Goal: Information Seeking & Learning: Learn about a topic

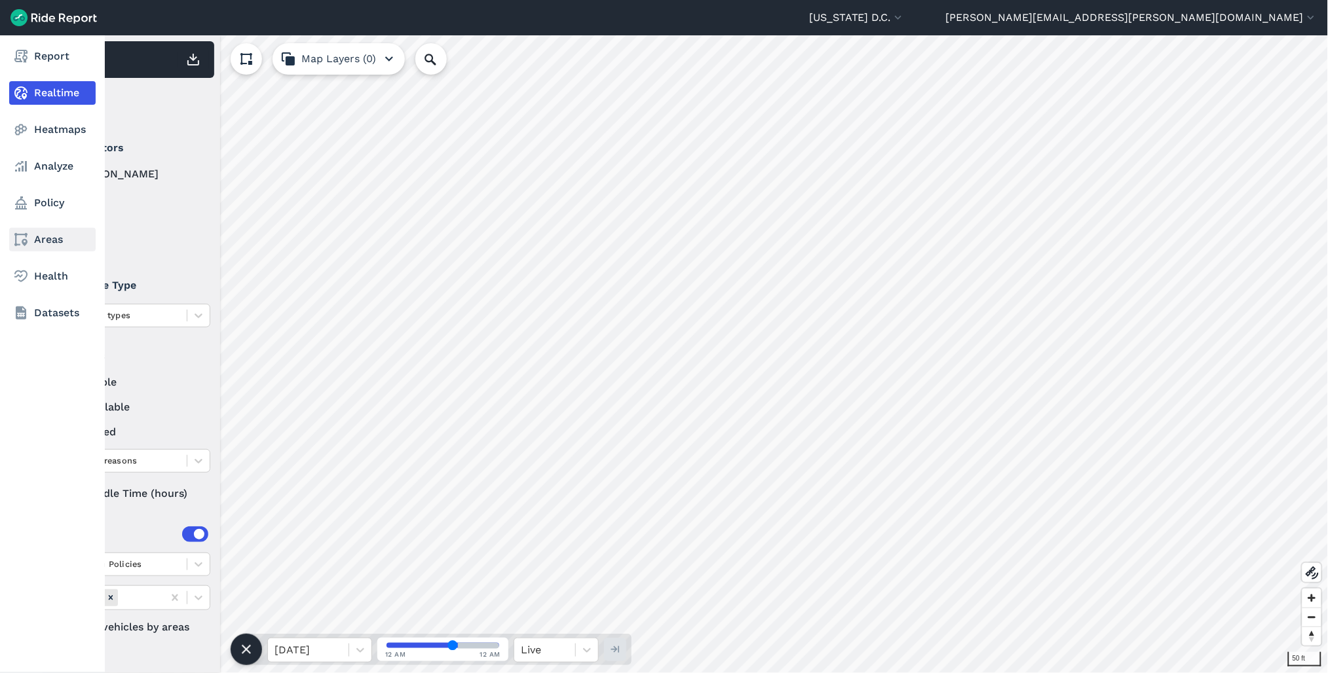
click at [20, 239] on icon at bounding box center [21, 240] width 16 height 16
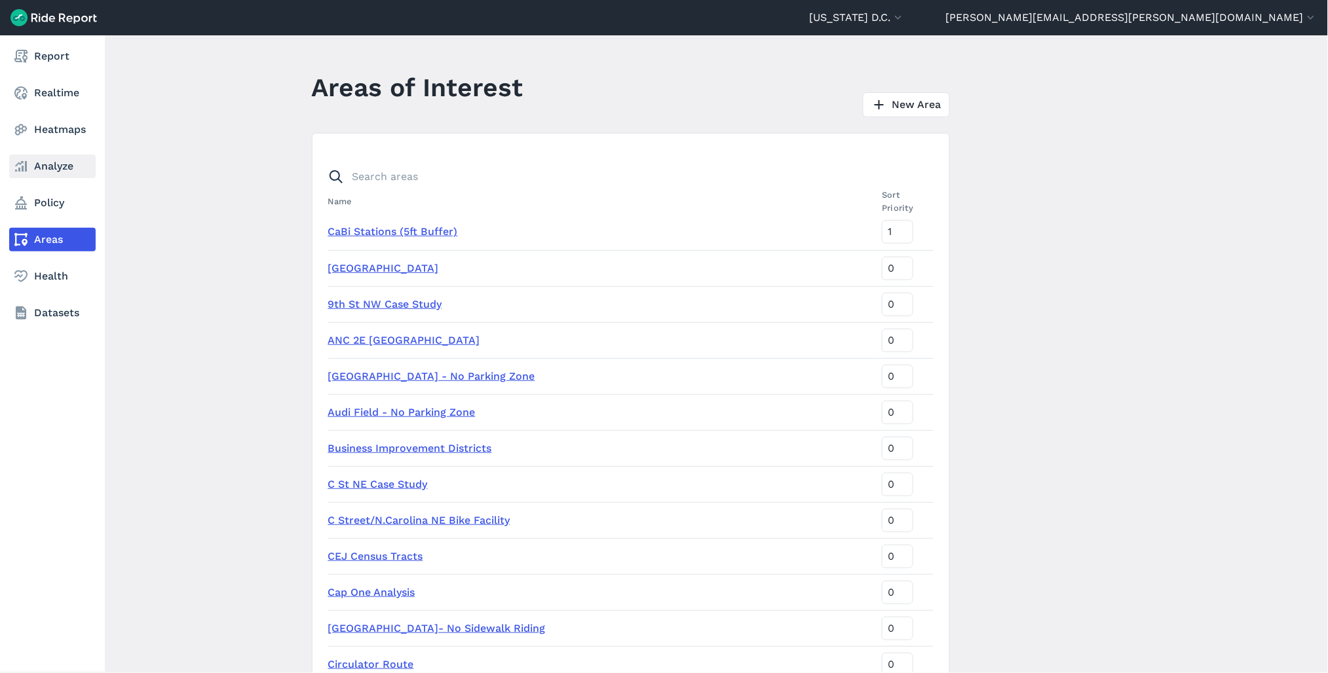
click at [44, 161] on link "Analyze" at bounding box center [52, 167] width 86 height 24
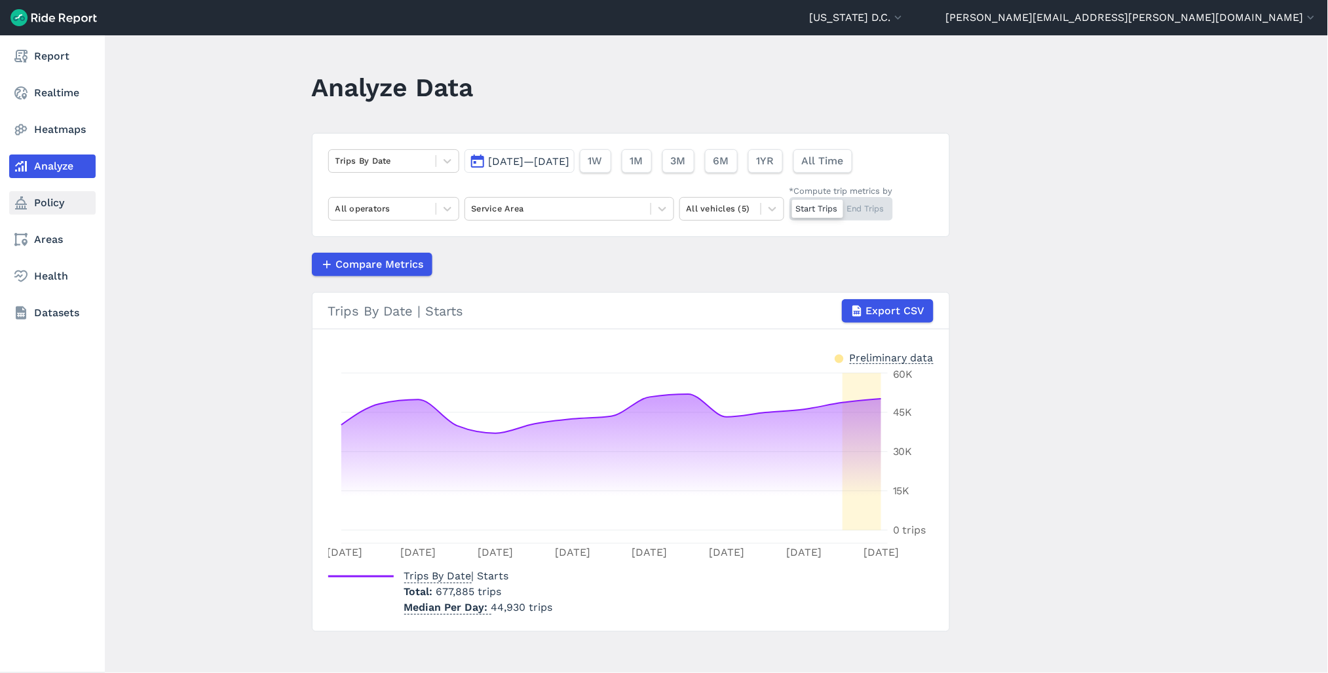
click at [42, 204] on link "Policy" at bounding box center [52, 203] width 86 height 24
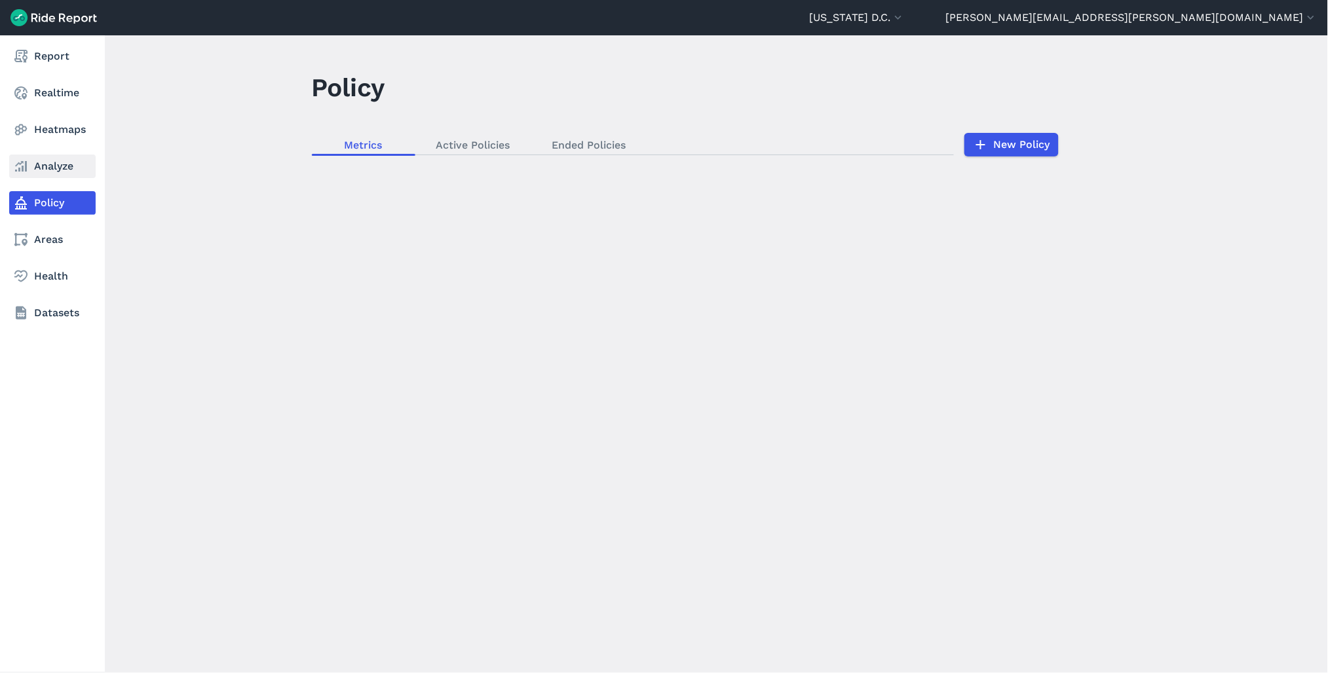
click at [50, 170] on link "Analyze" at bounding box center [52, 167] width 86 height 24
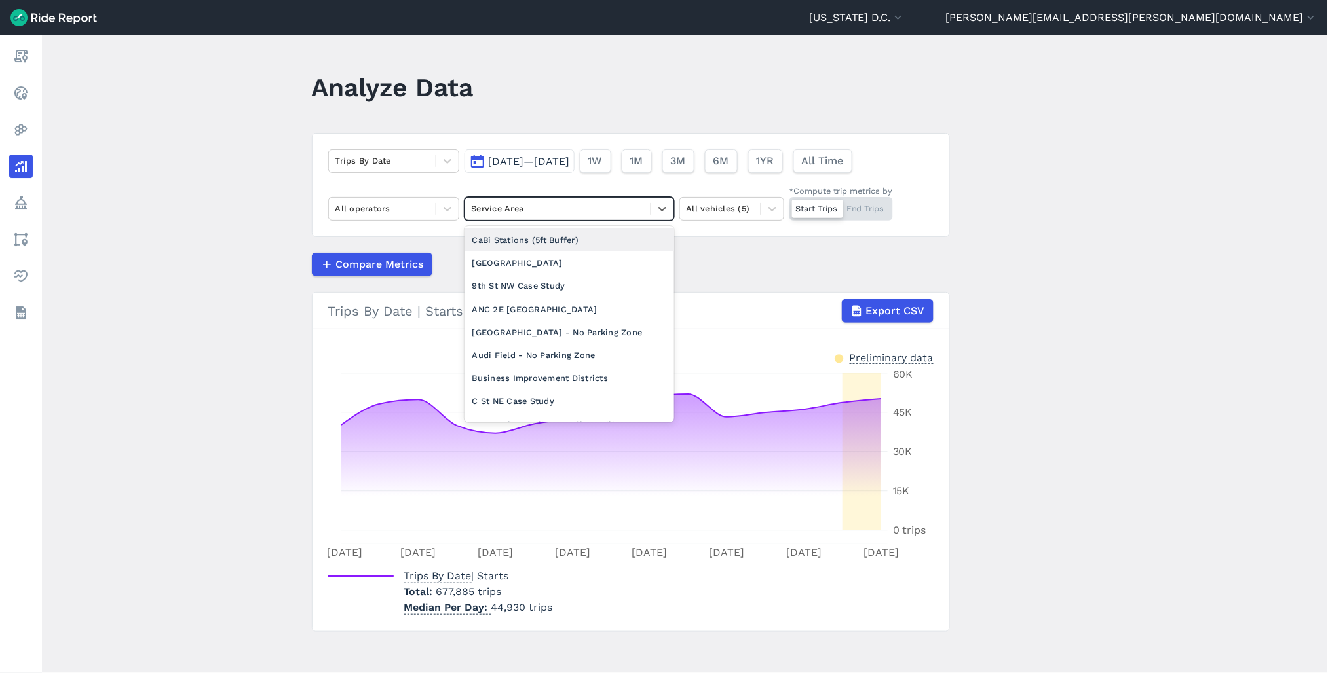
click at [567, 210] on div at bounding box center [558, 208] width 172 height 15
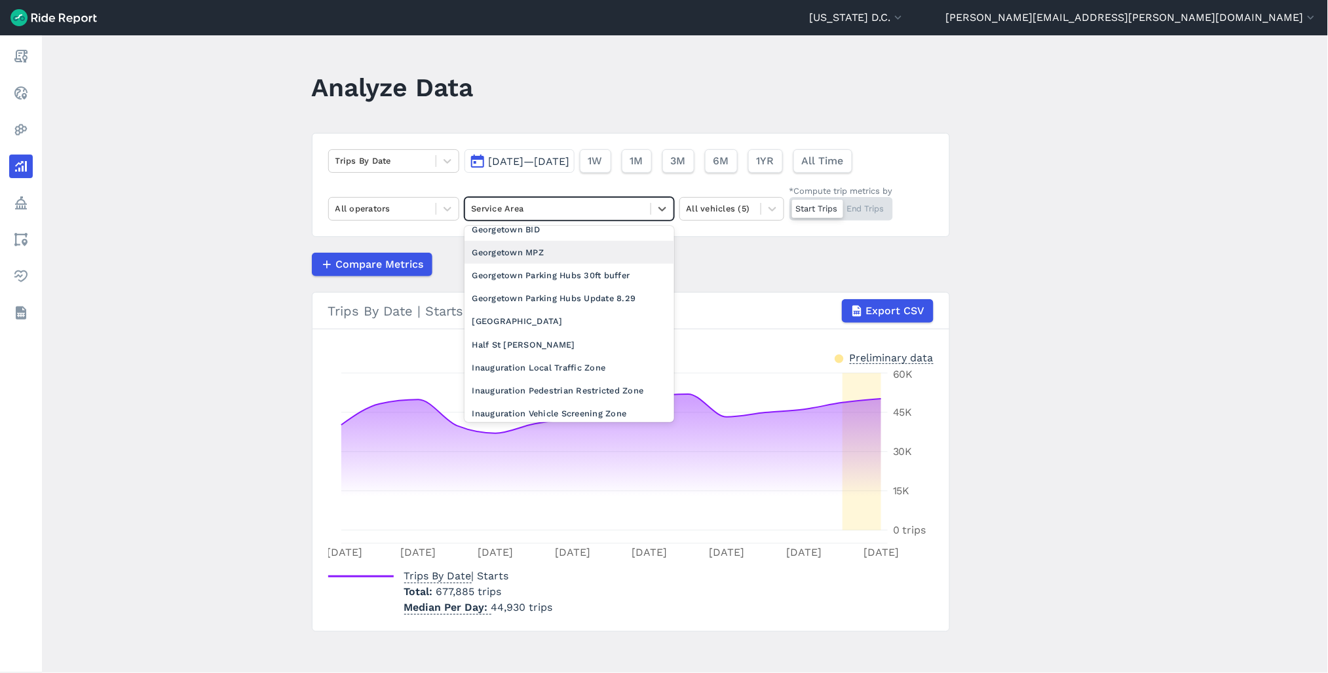
scroll to position [509, 0]
click at [574, 311] on div "Georgetown Parking Hubs Update 8.29" at bounding box center [569, 299] width 210 height 23
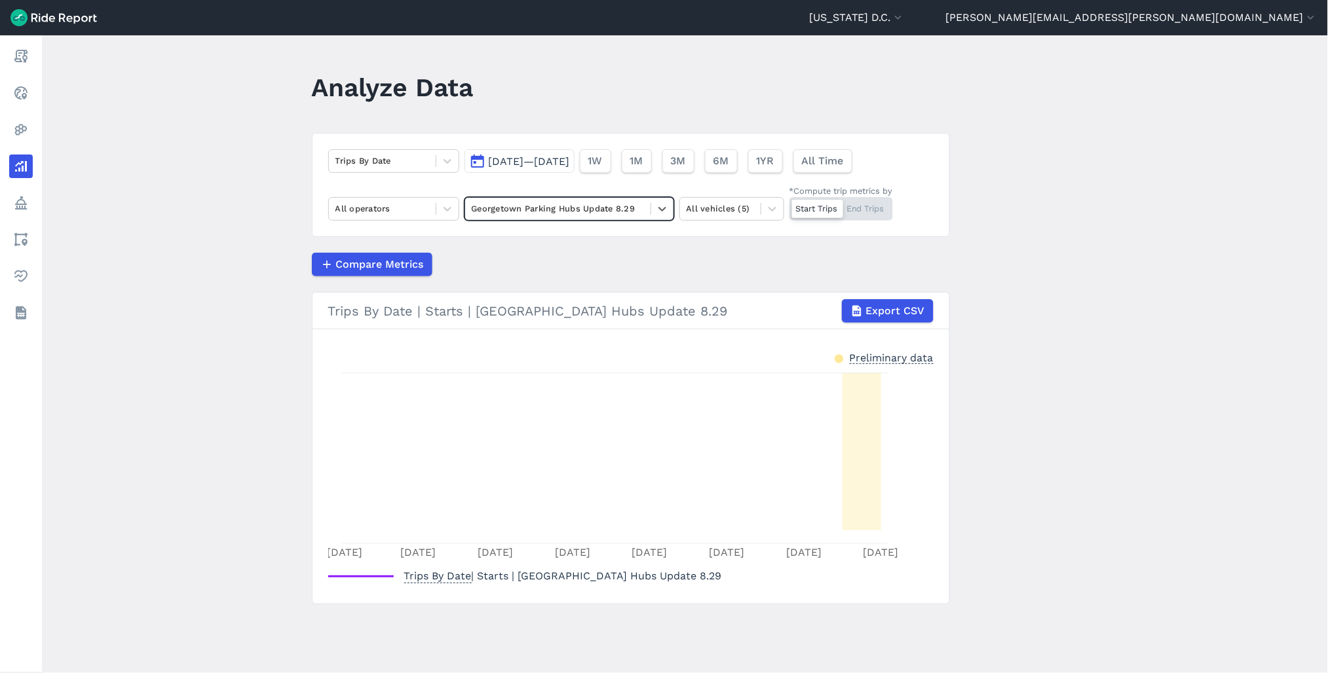
click at [574, 337] on section "Trips By Date | Starts | [GEOGRAPHIC_DATA] Hubs Update 8.29 Export CSV Prelimin…" at bounding box center [631, 448] width 638 height 312
